Goal: Transaction & Acquisition: Purchase product/service

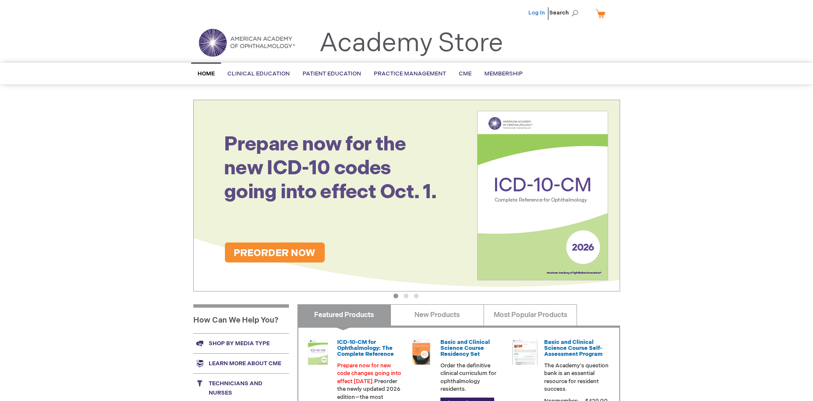
click at [537, 13] on link "Log In" at bounding box center [536, 12] width 17 height 7
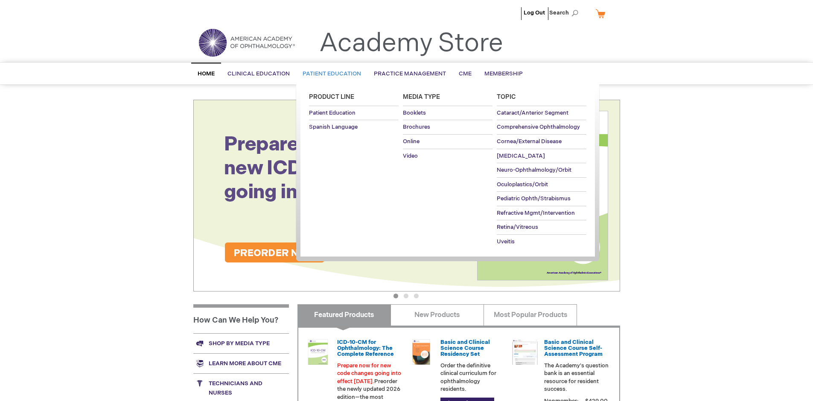
click at [329, 74] on span "Patient Education" at bounding box center [332, 73] width 58 height 7
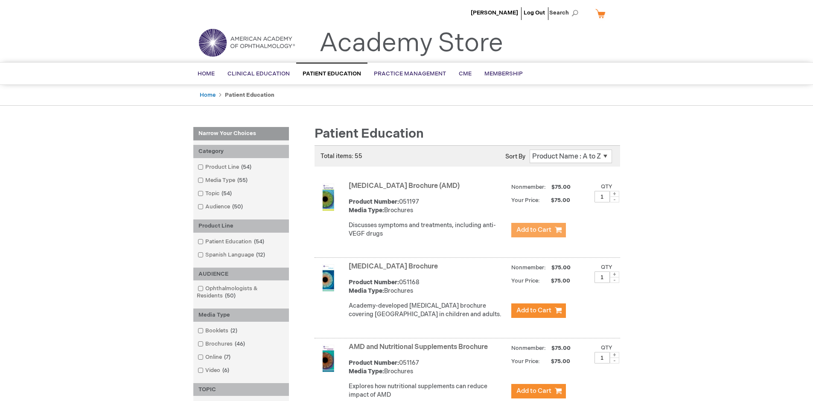
click at [538, 230] on span "Add to Cart" at bounding box center [533, 230] width 35 height 8
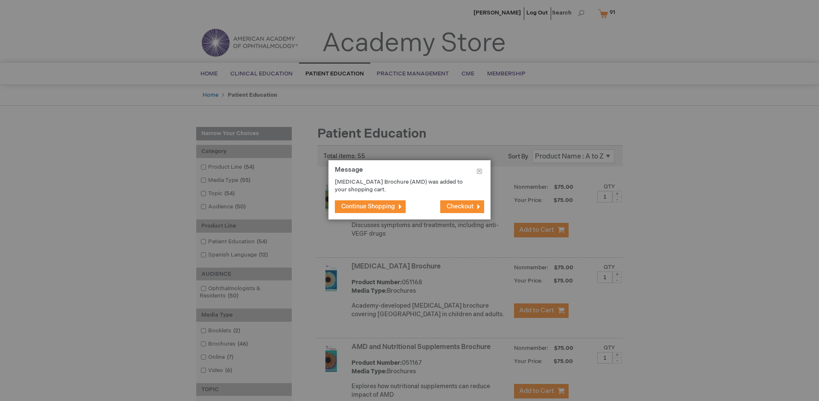
click at [368, 207] on span "Continue Shopping" at bounding box center [368, 206] width 54 height 7
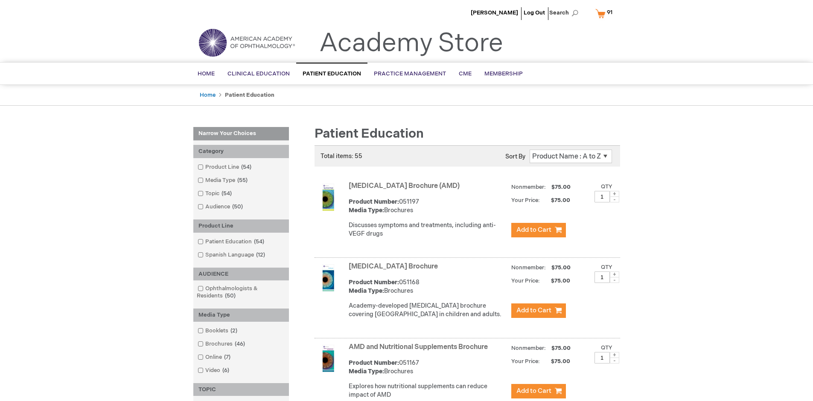
click at [420, 352] on link "AMD and Nutritional Supplements Brochure" at bounding box center [418, 347] width 139 height 8
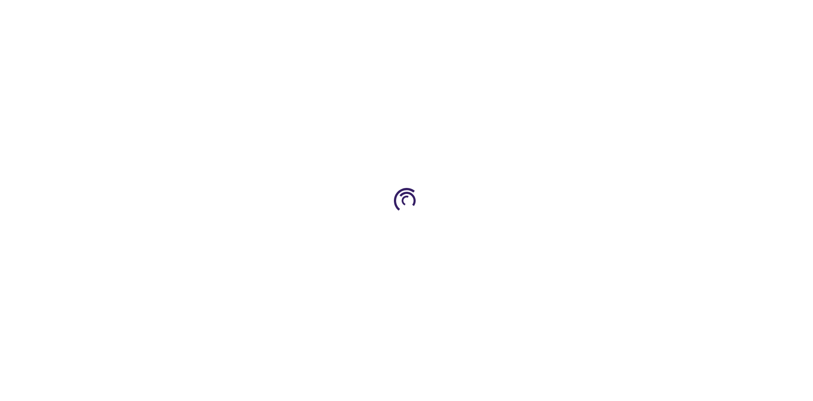
type input "1"
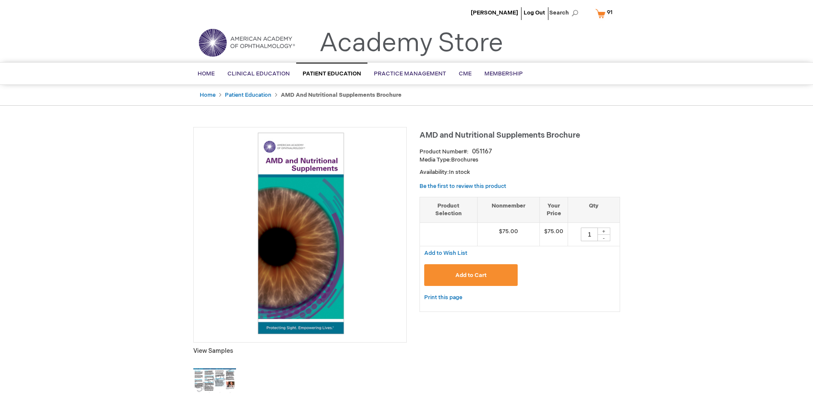
click at [471, 275] on span "Add to Cart" at bounding box center [470, 275] width 31 height 7
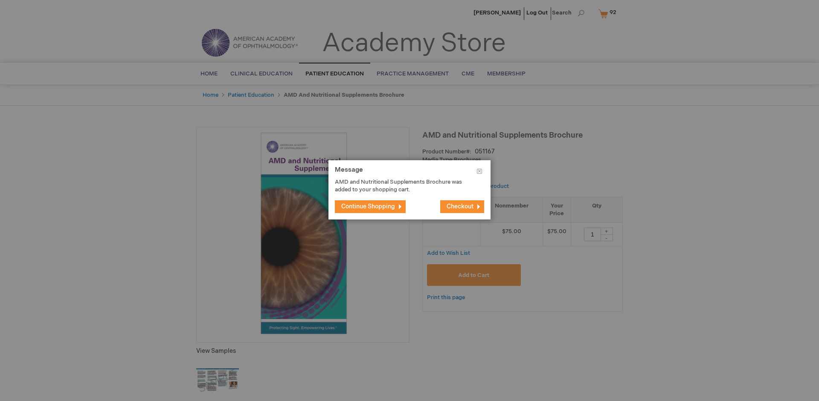
click at [368, 207] on span "Continue Shopping" at bounding box center [368, 206] width 54 height 7
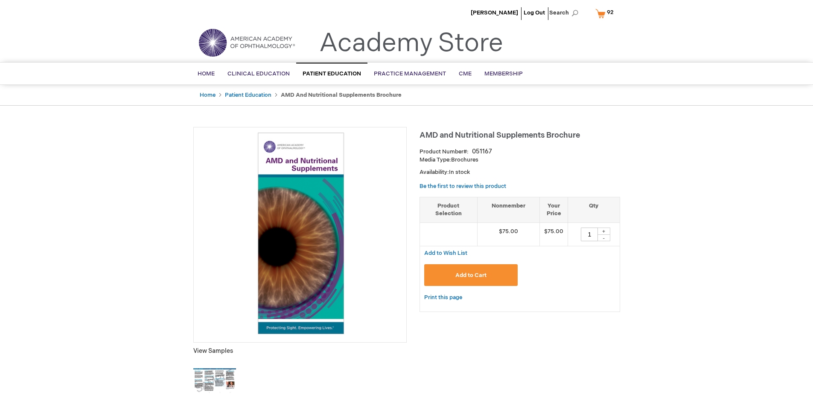
click at [606, 13] on span "92 92 items" at bounding box center [609, 12] width 9 height 10
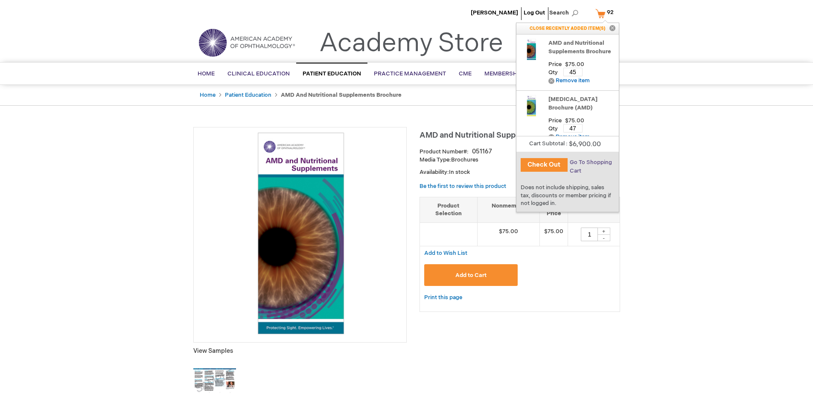
click at [590, 163] on span "Go To Shopping Cart" at bounding box center [591, 166] width 42 height 15
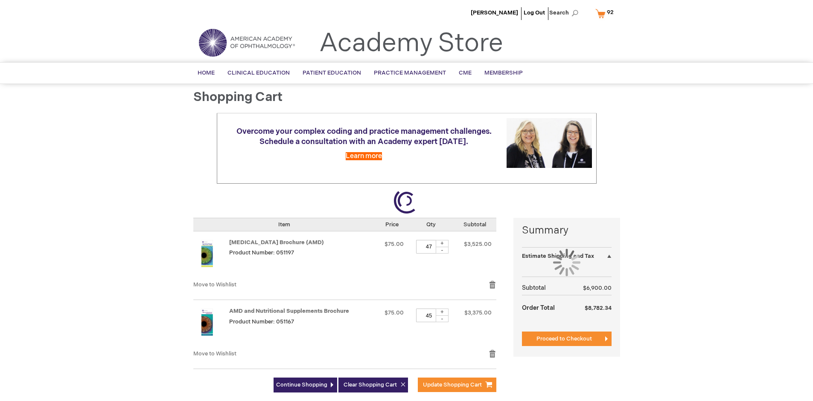
select select "US"
select select "41"
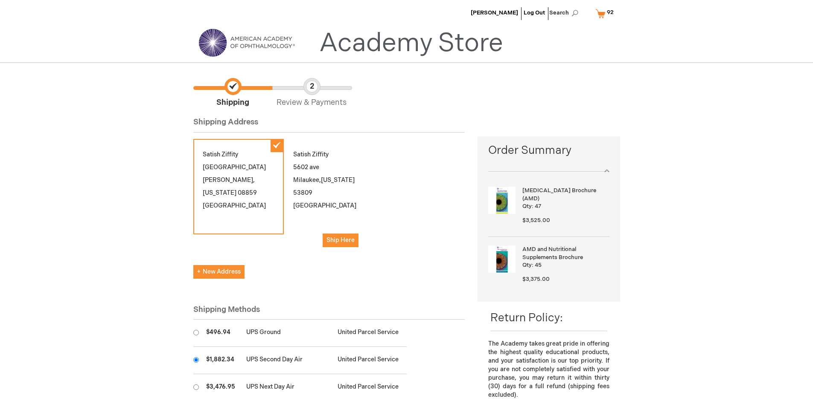
click at [196, 360] on input "radio" at bounding box center [196, 361] width 6 height 6
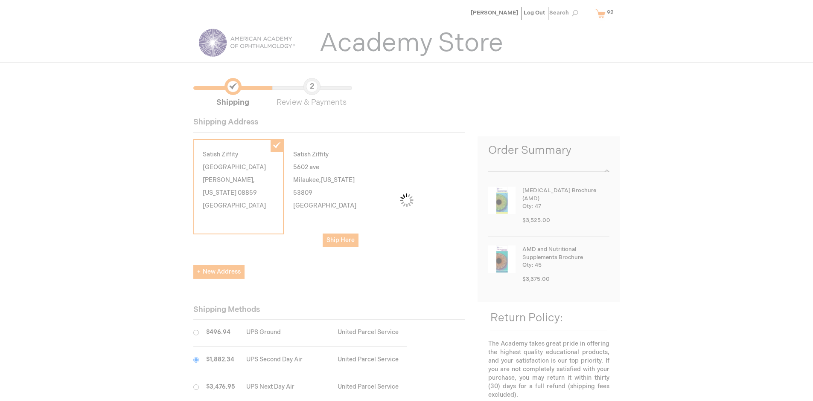
scroll to position [43, 0]
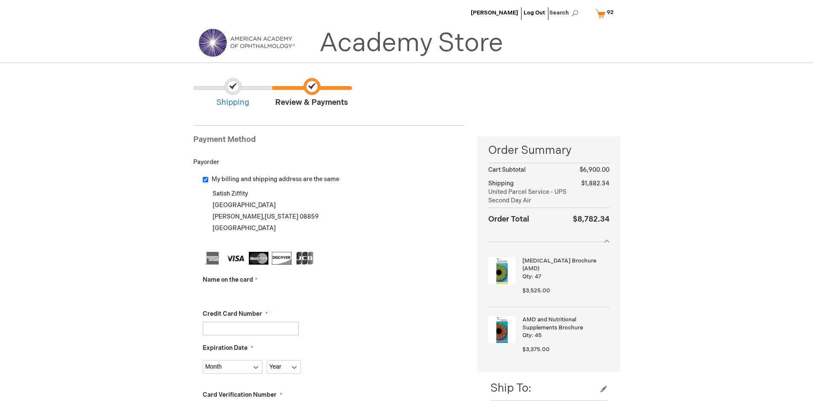
click at [250, 294] on input "Name on the card" at bounding box center [251, 295] width 96 height 14
